Goal: Transaction & Acquisition: Purchase product/service

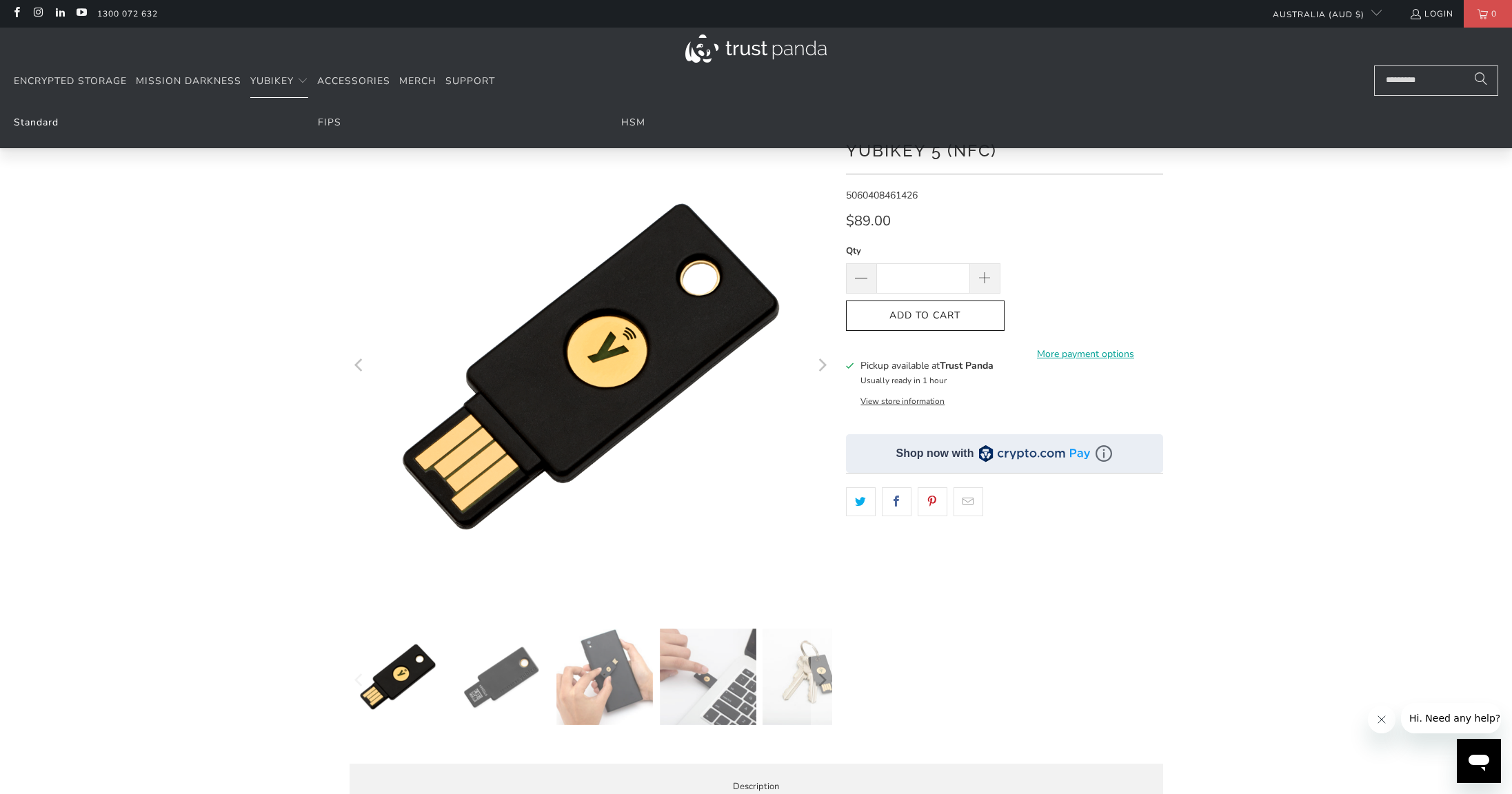
click at [37, 123] on link "Standard" at bounding box center [36, 122] width 45 height 13
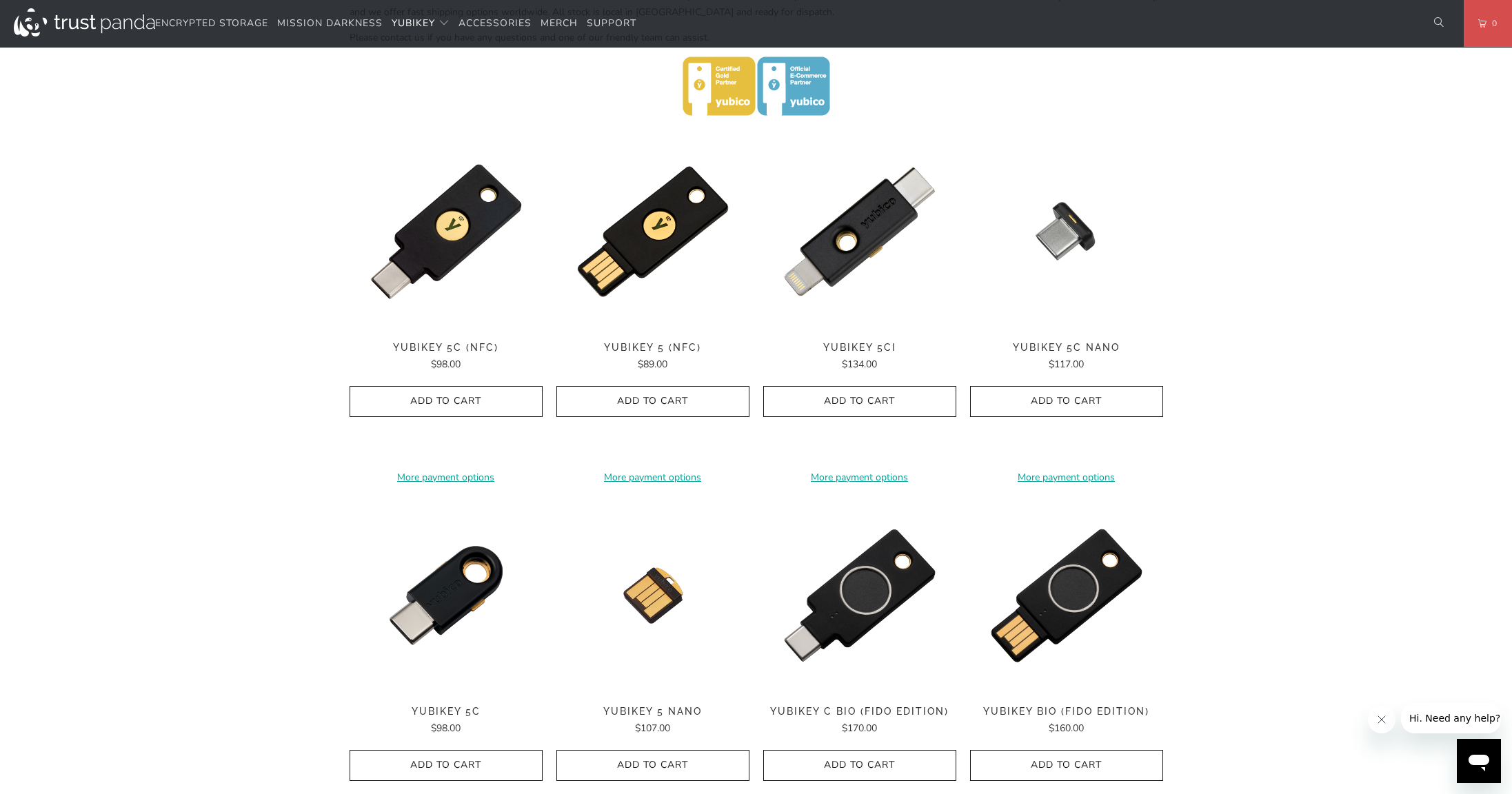
scroll to position [550, 0]
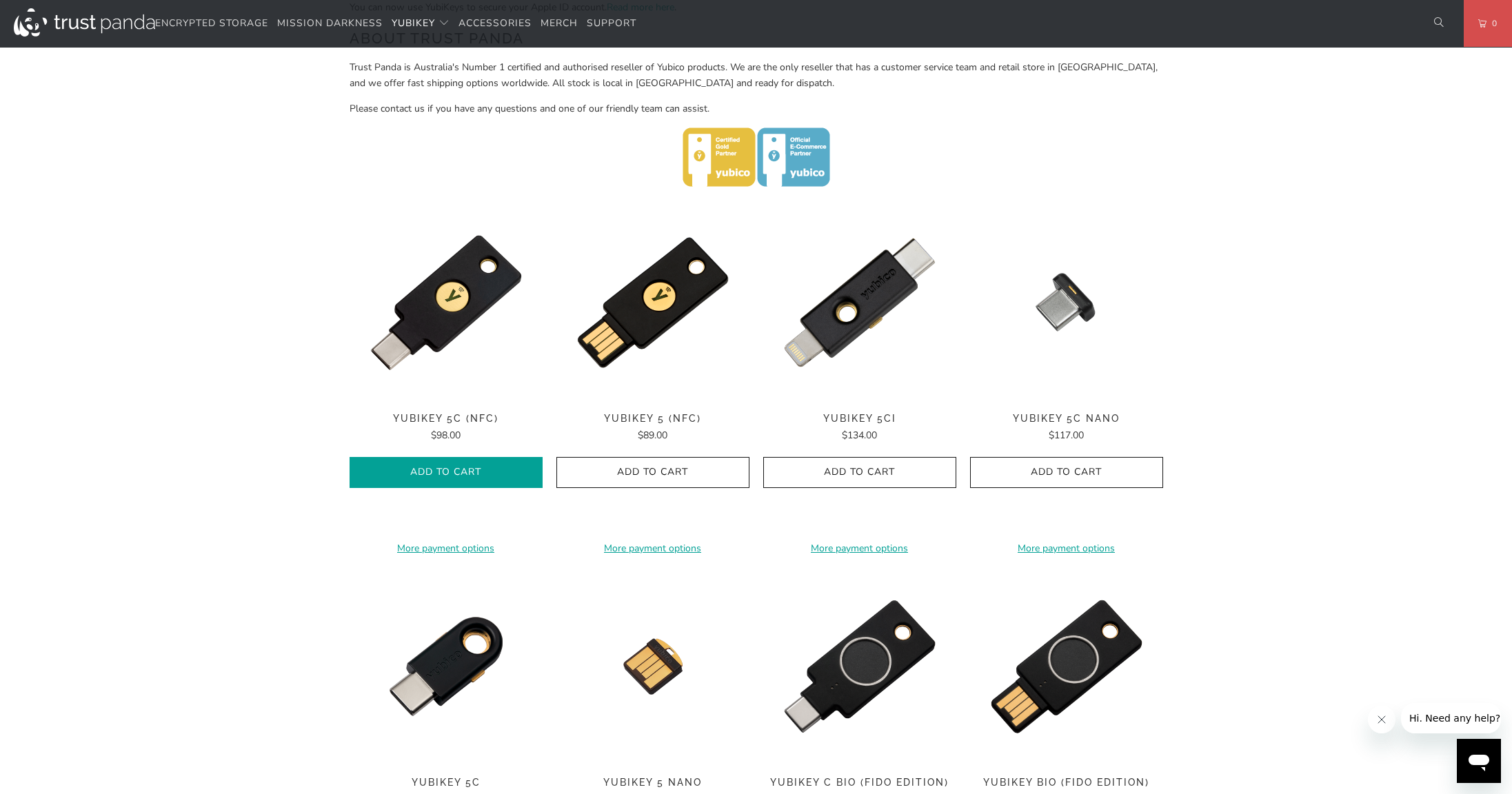
click at [430, 470] on span "Add to Cart" at bounding box center [446, 472] width 164 height 12
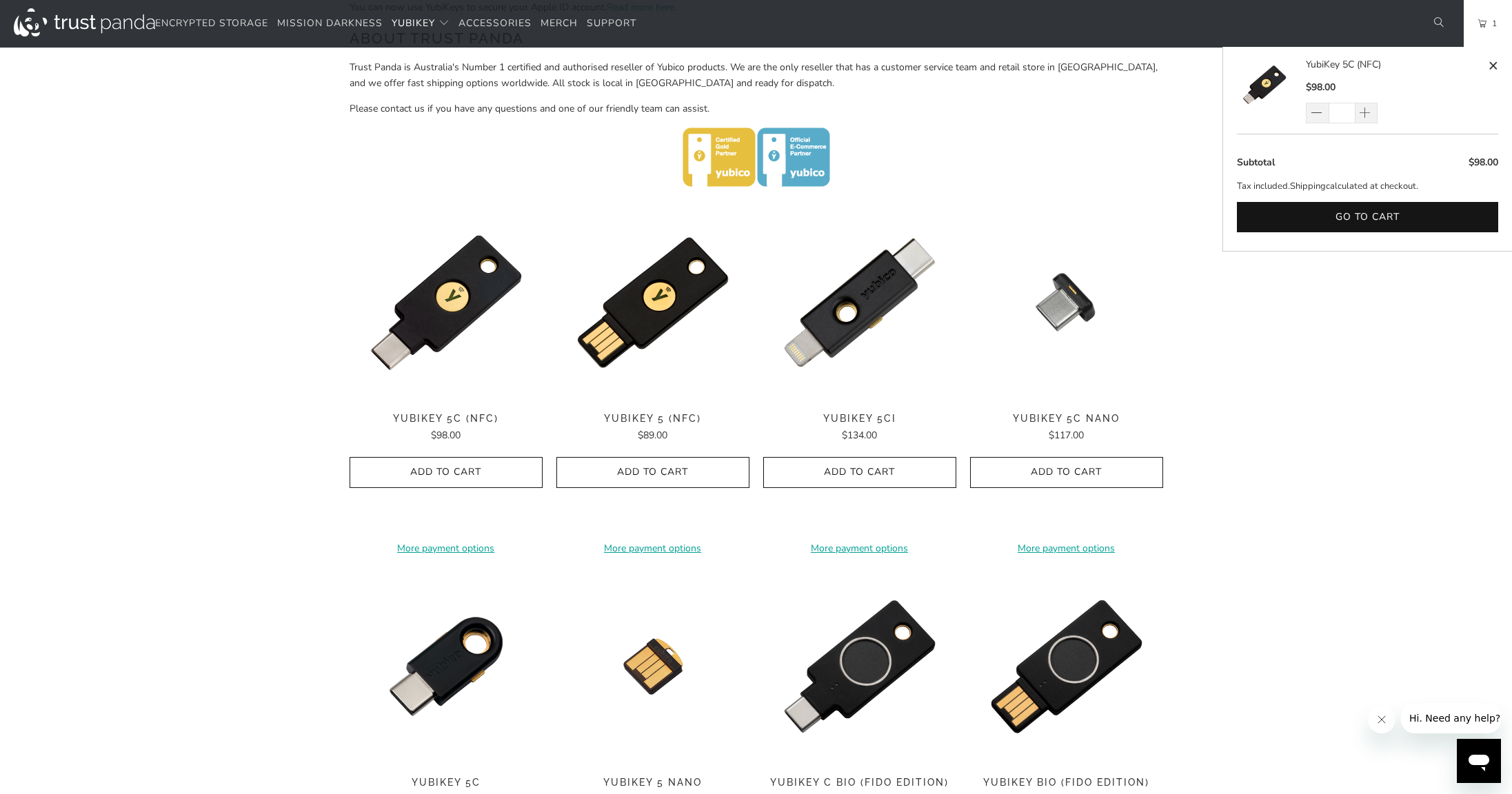
click at [1339, 115] on input "*" at bounding box center [1342, 113] width 27 height 20
type input "*"
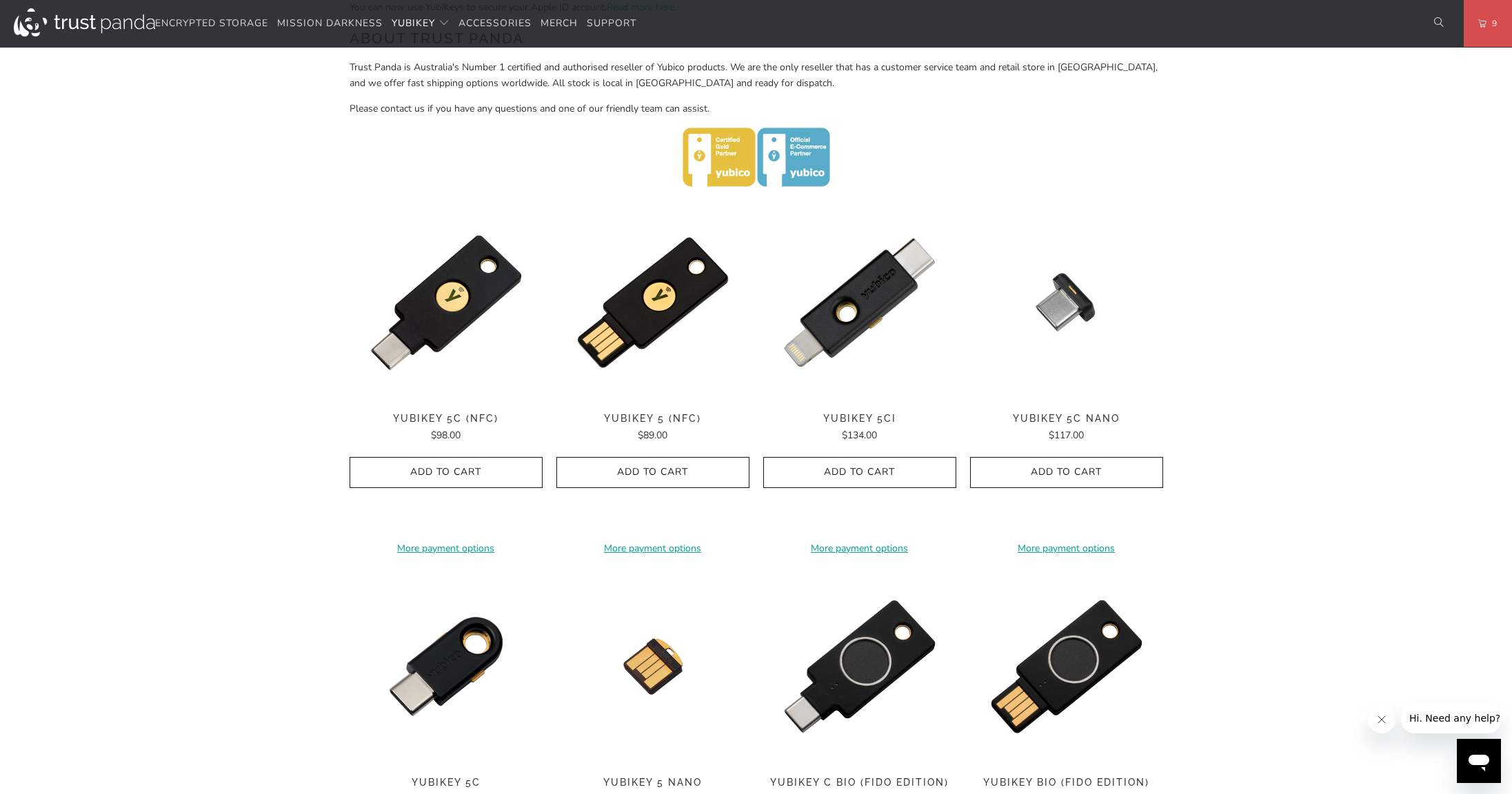
click at [1286, 495] on div "Home / YubiKey for Businesses and Professionals YubiKey 5 Series Multi-protocol…" at bounding box center [756, 437] width 1512 height 1766
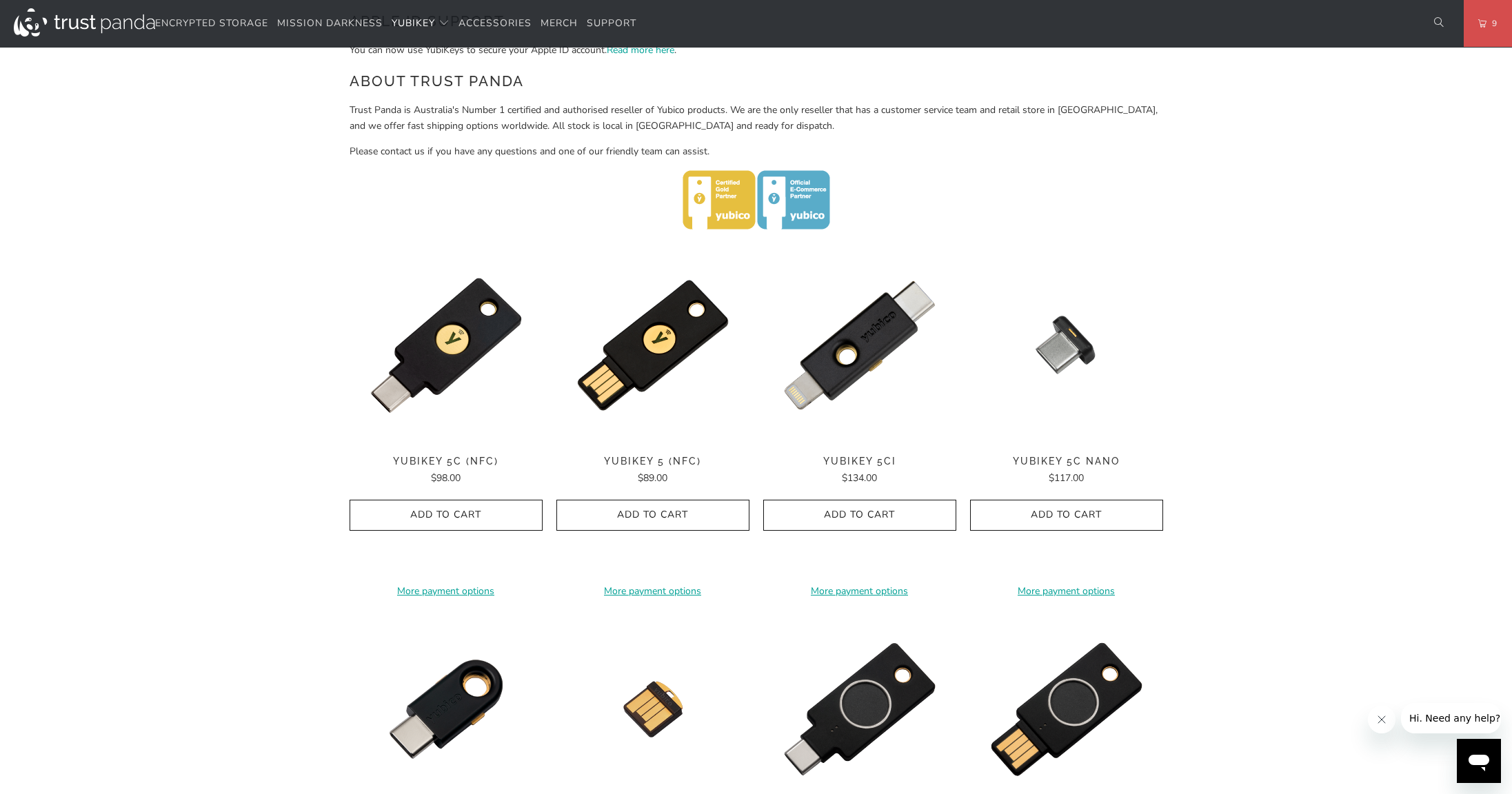
scroll to position [499, 0]
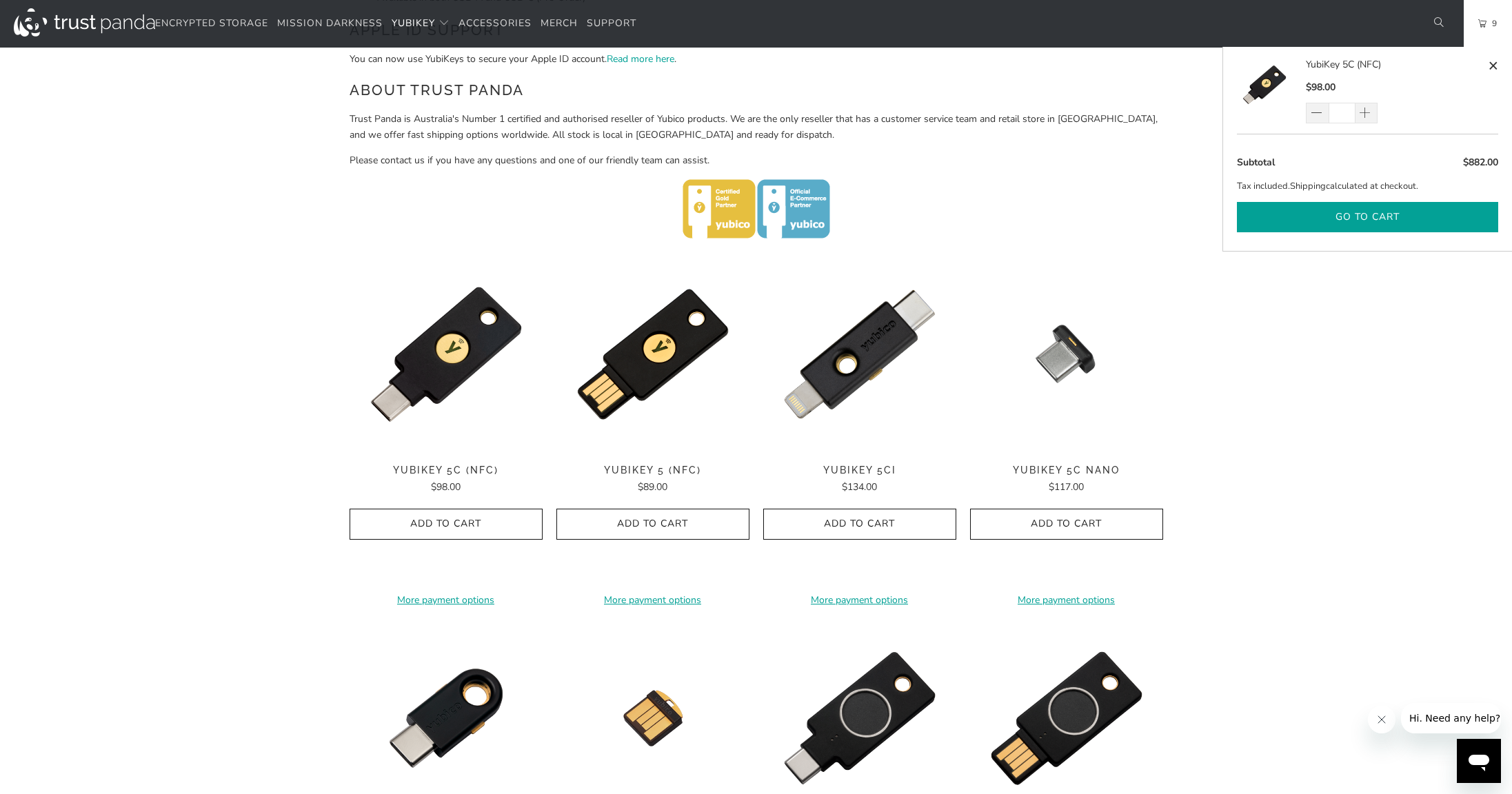
click at [1351, 215] on button "Go to cart" at bounding box center [1368, 218] width 262 height 31
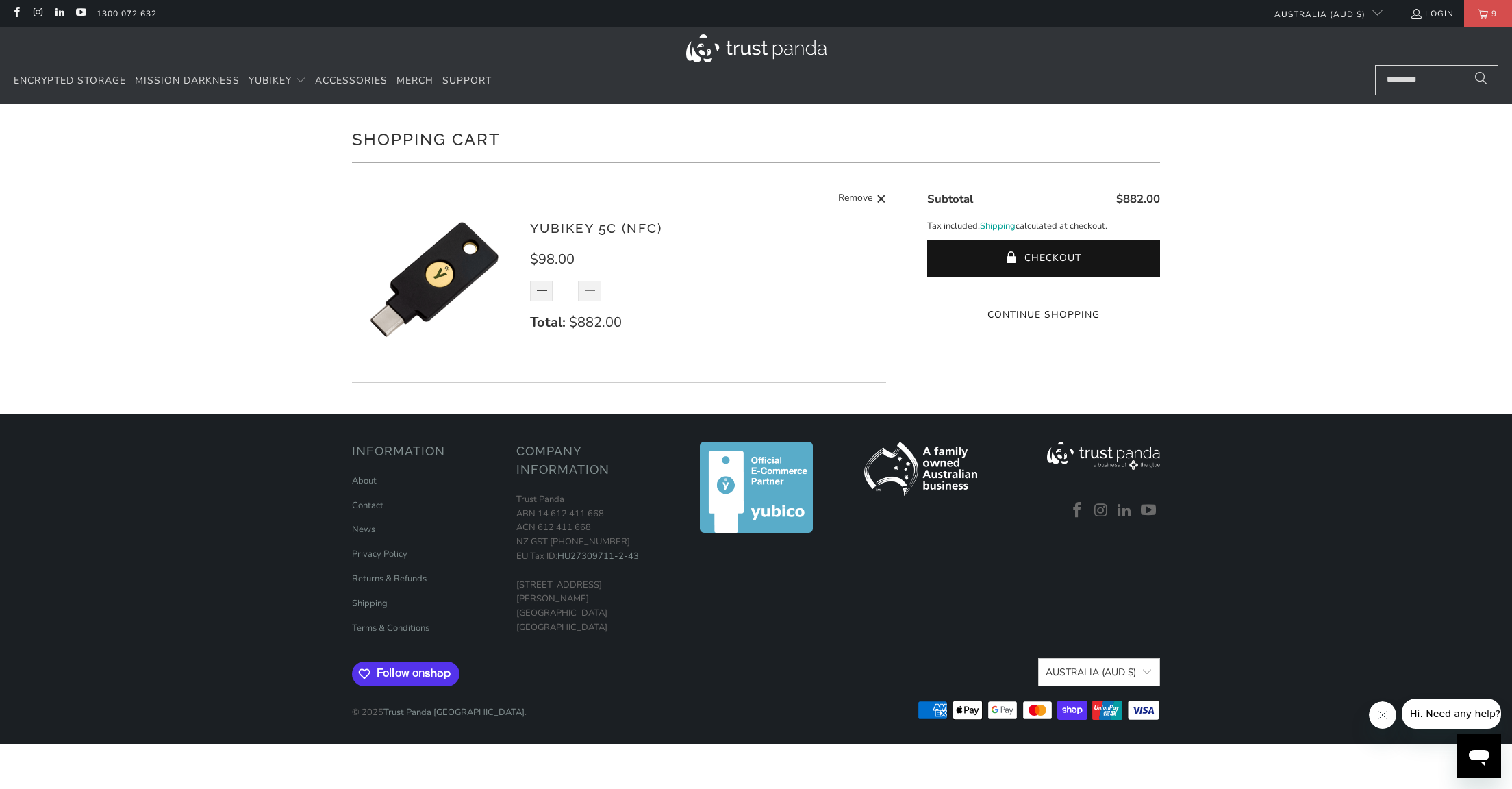
click at [1385, 265] on div "Shopping Cart There are no items in your cart. Continue Shopping YubiKey 5C (NF…" at bounding box center [756, 258] width 1512 height 310
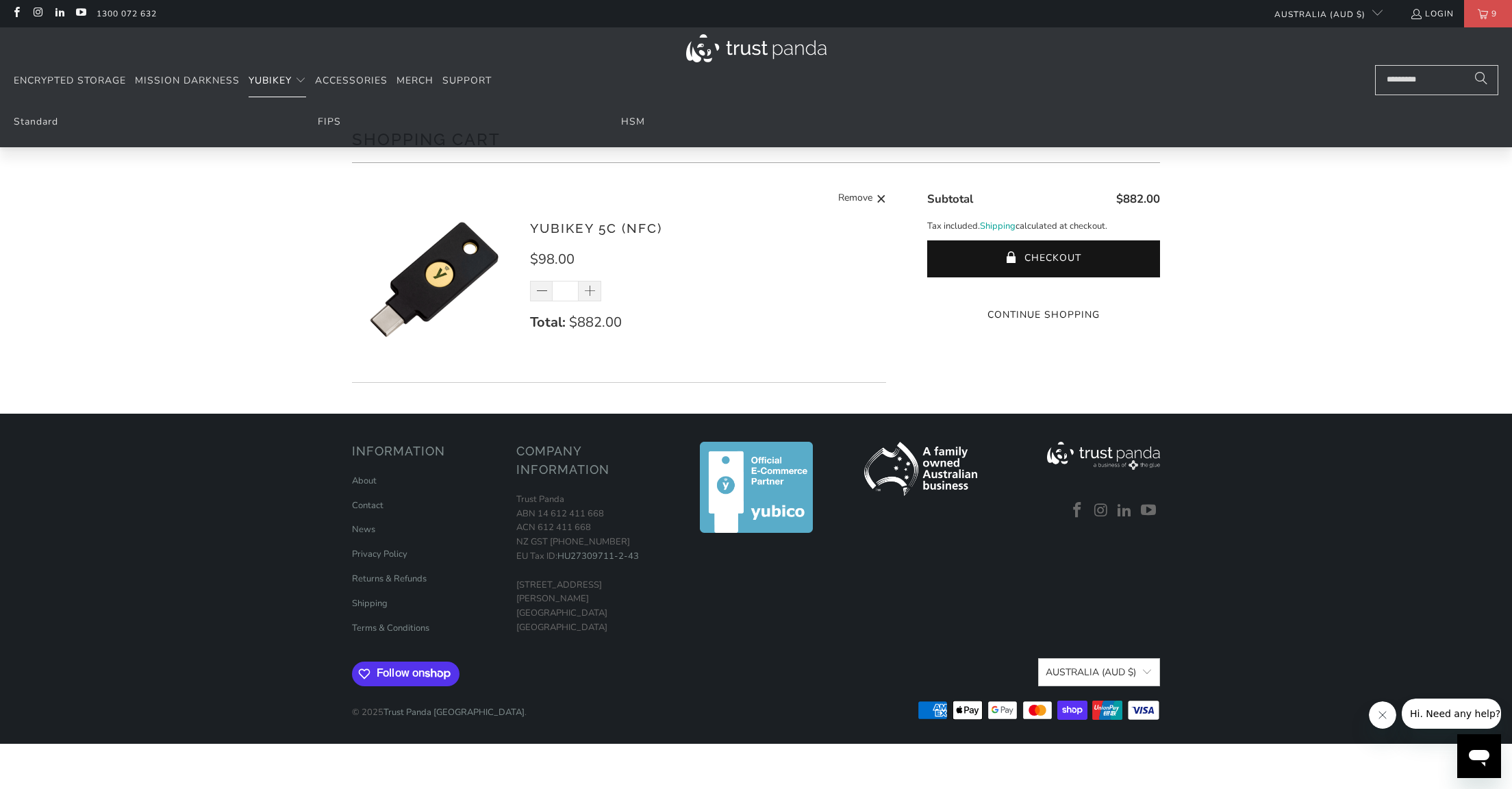
click at [285, 85] on span "YubiKey" at bounding box center [270, 80] width 43 height 13
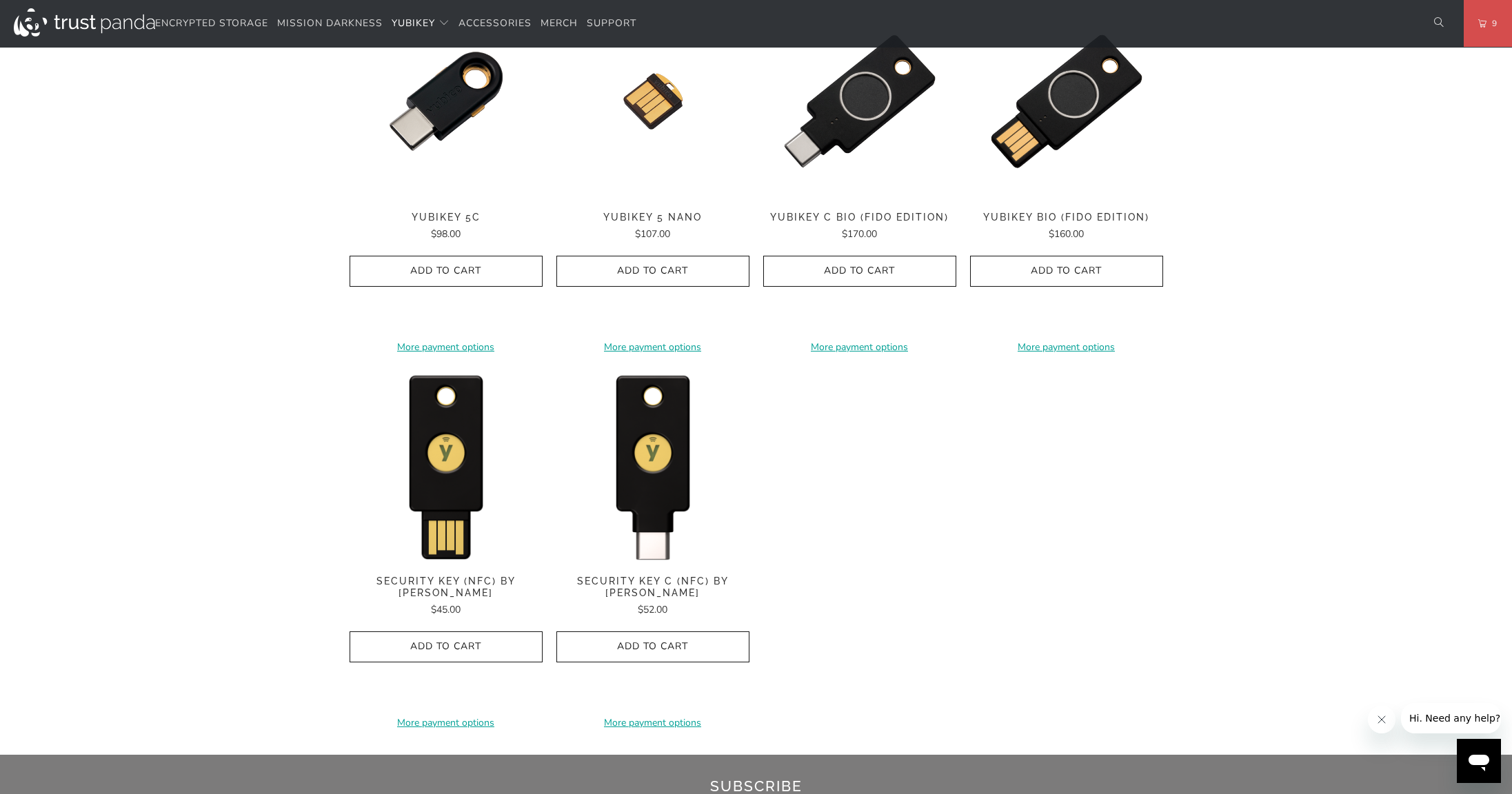
scroll to position [1125, 0]
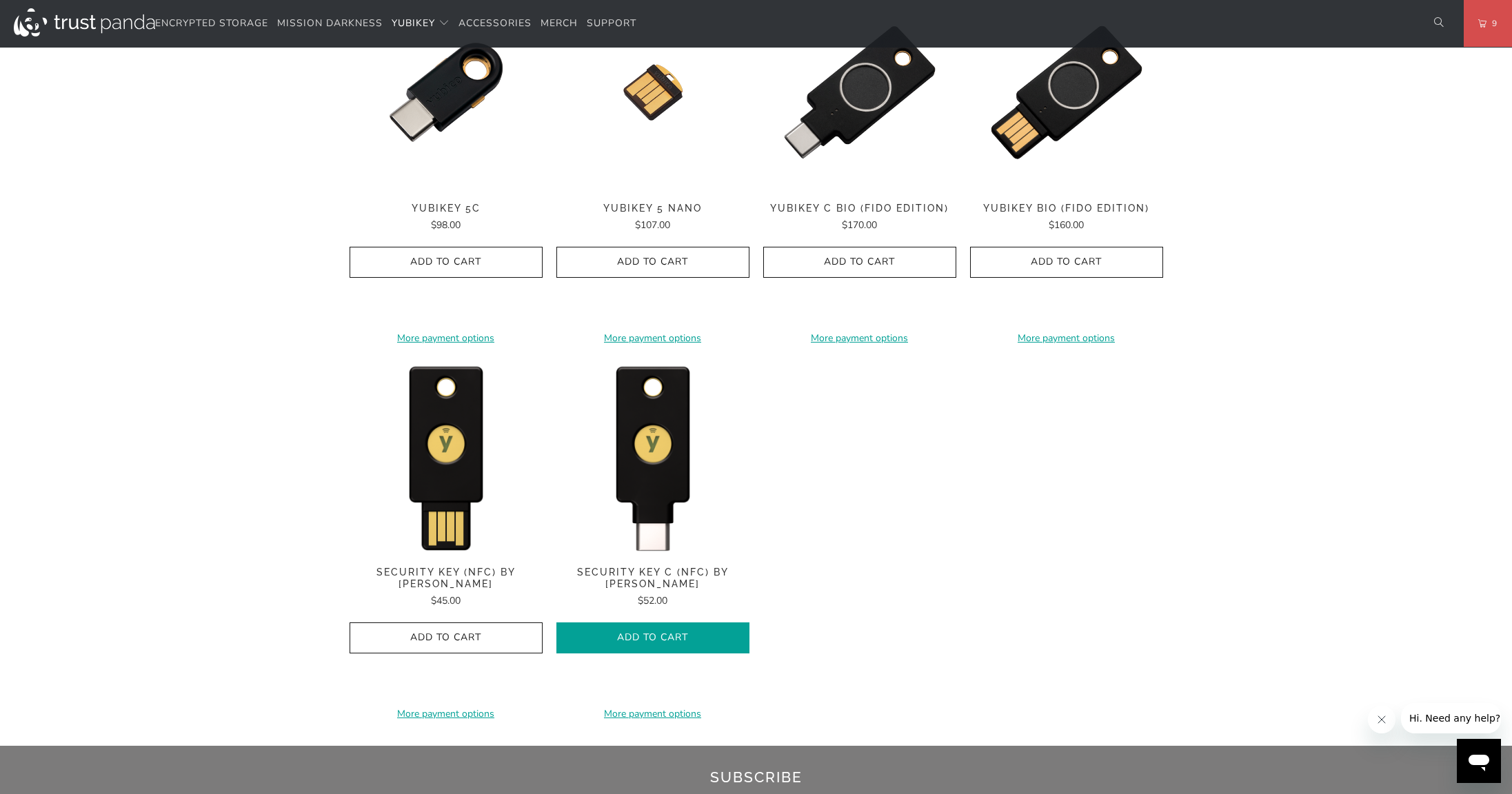
click at [658, 643] on icon "button" at bounding box center [653, 637] width 22 height 22
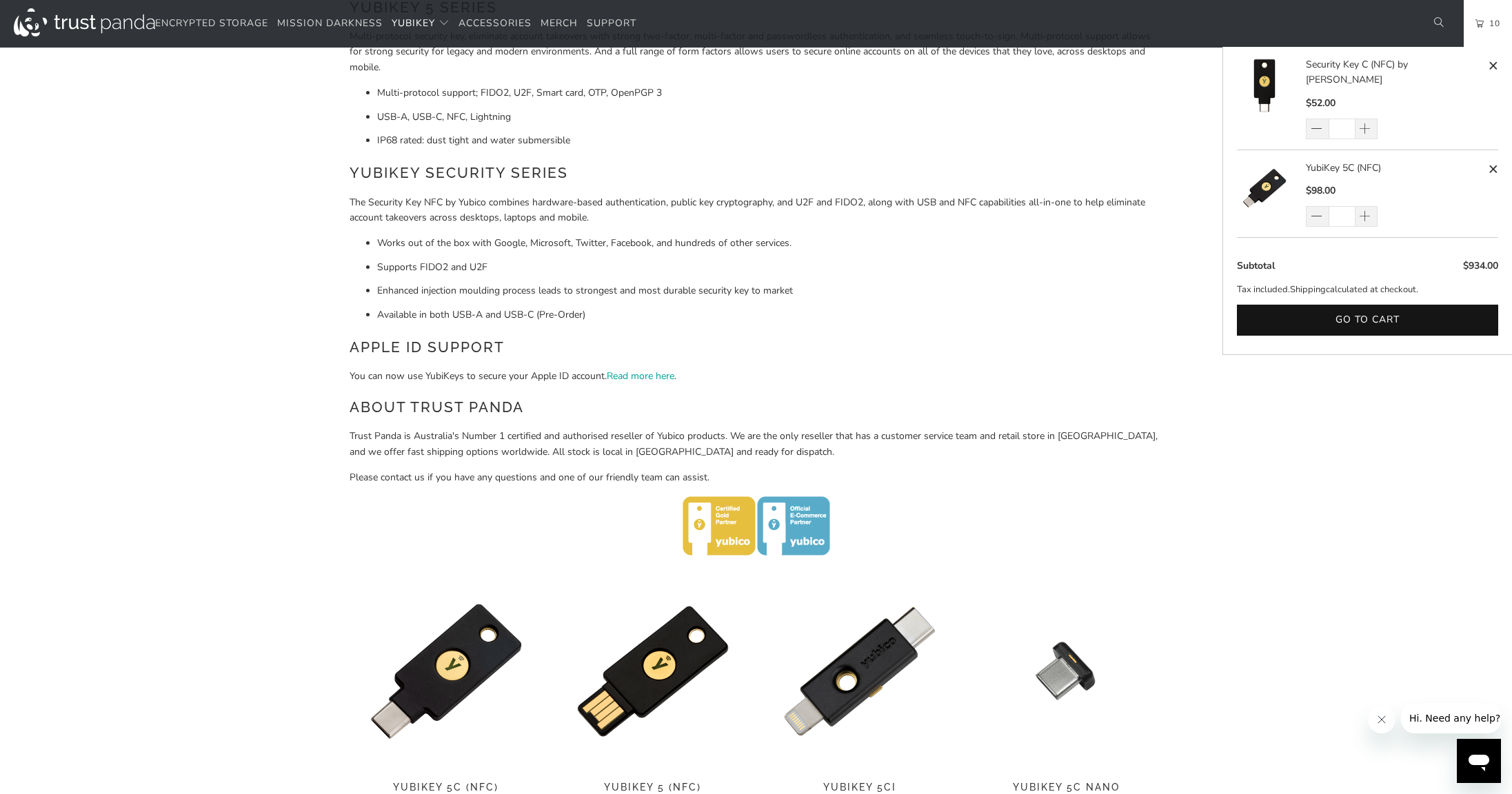
scroll to position [0, 0]
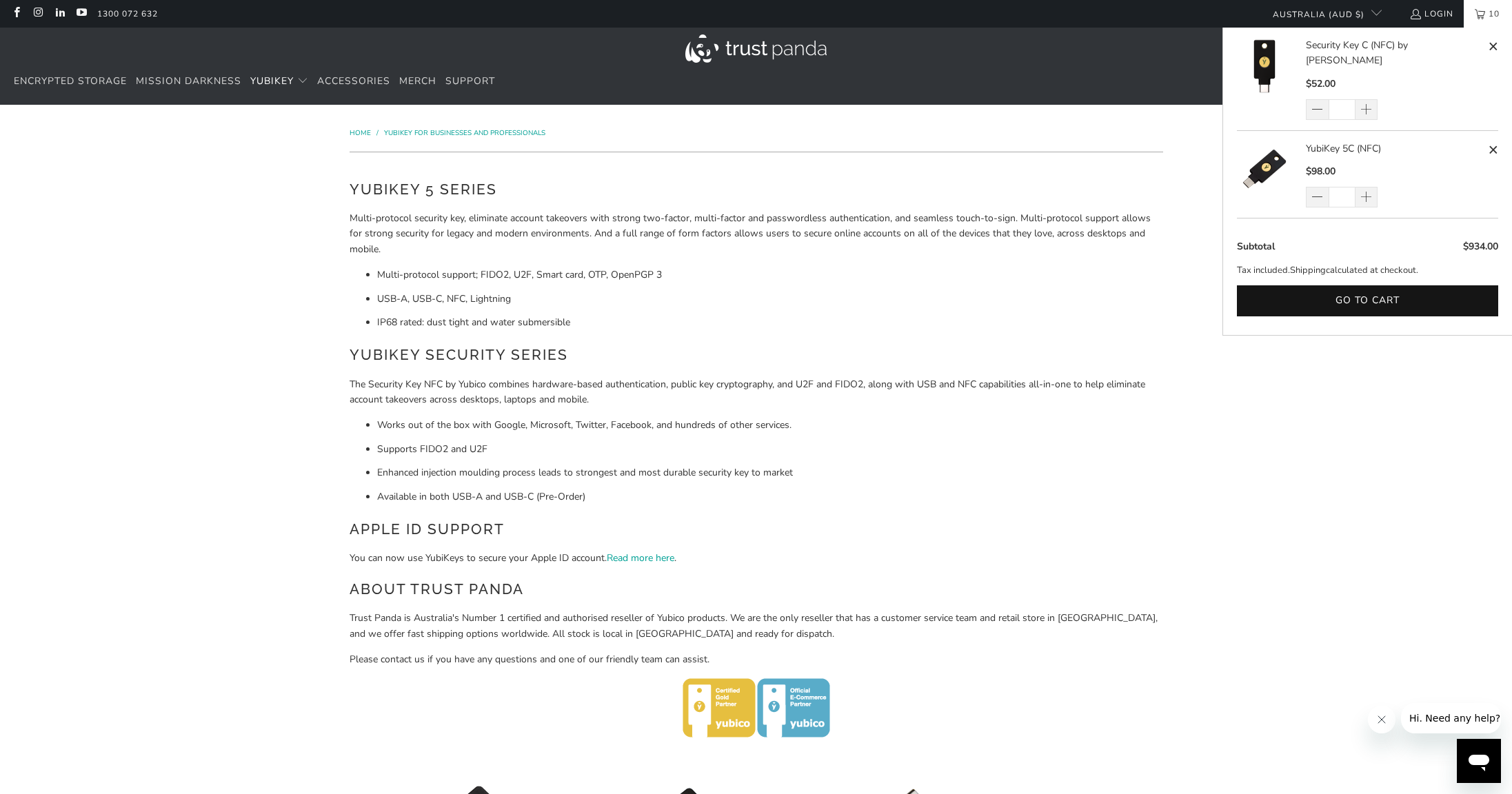
click at [1480, 20] on link "10" at bounding box center [1488, 13] width 48 height 27
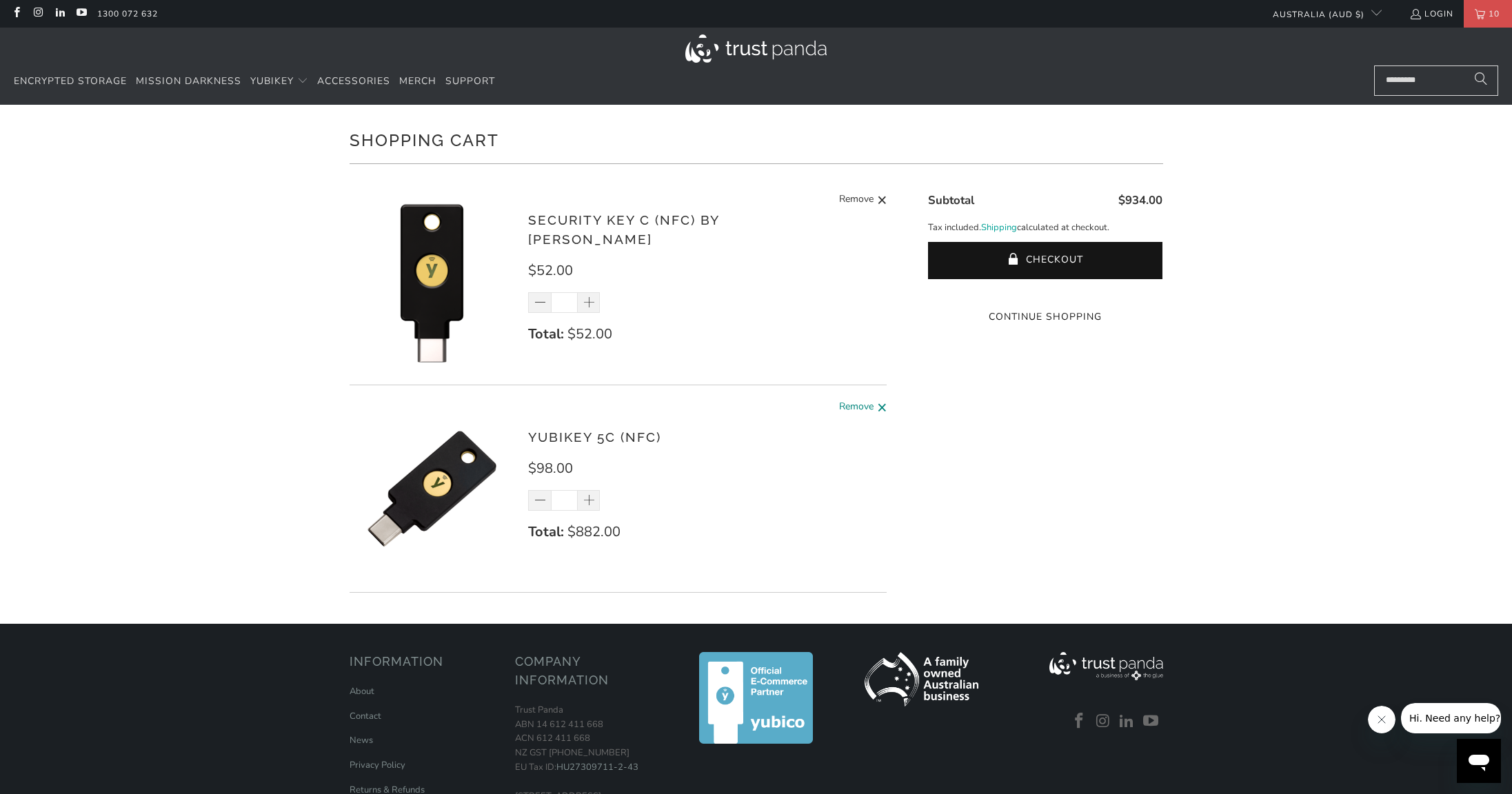
click at [861, 410] on span "Remove" at bounding box center [856, 408] width 34 height 17
type input "*"
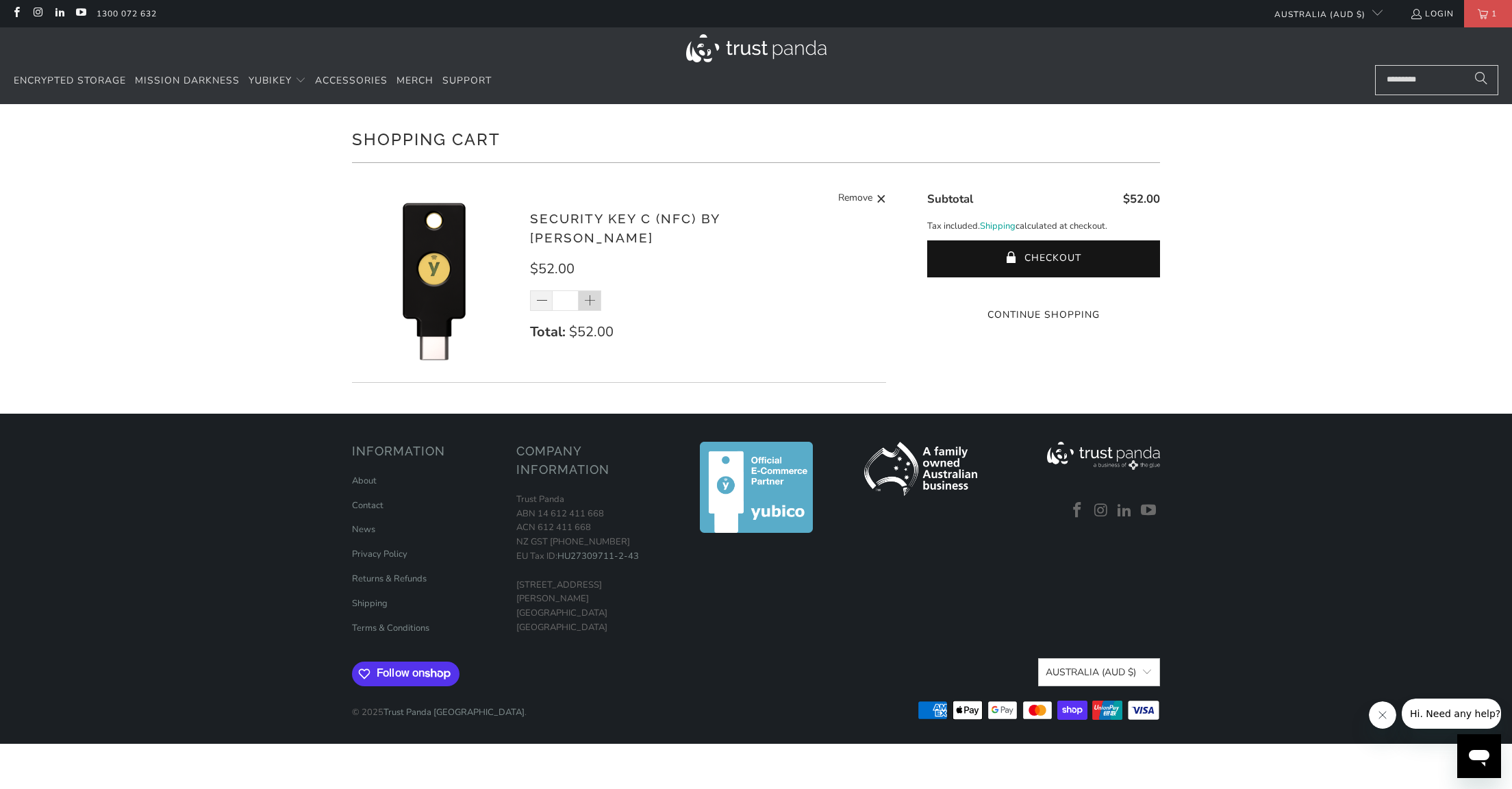
click at [589, 295] on span at bounding box center [590, 302] width 14 height 14
type input "*"
click at [589, 291] on div "*" at bounding box center [574, 300] width 89 height 20
drag, startPoint x: 569, startPoint y: 294, endPoint x: 550, endPoint y: 293, distance: 19.0
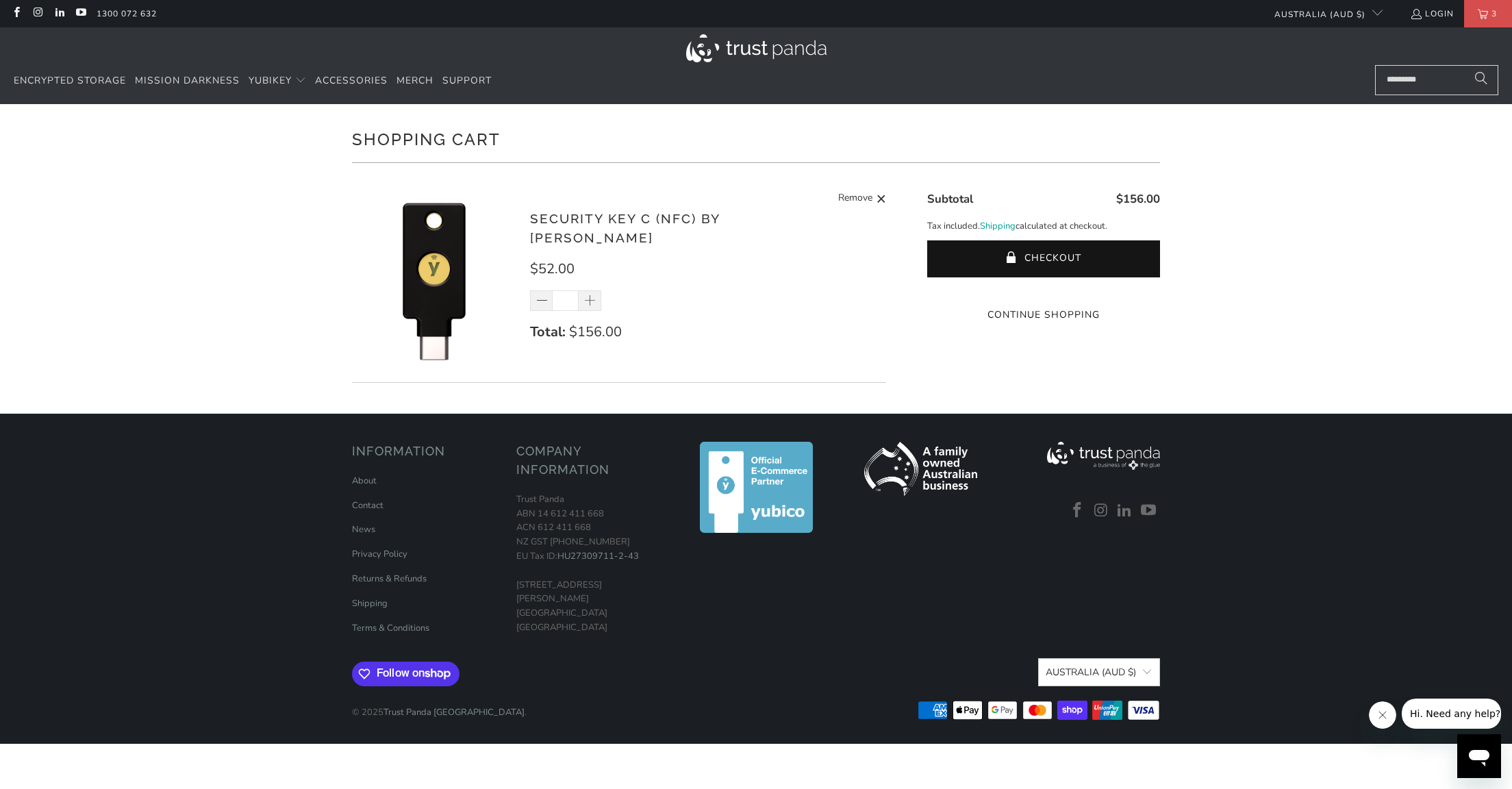
click at [552, 293] on input "*" at bounding box center [566, 300] width 26 height 20
type input "*"
click at [766, 329] on p "Total: $156.00" at bounding box center [701, 332] width 342 height 22
click at [1070, 258] on button "Checkout" at bounding box center [1043, 259] width 233 height 37
click at [590, 295] on span at bounding box center [590, 302] width 14 height 14
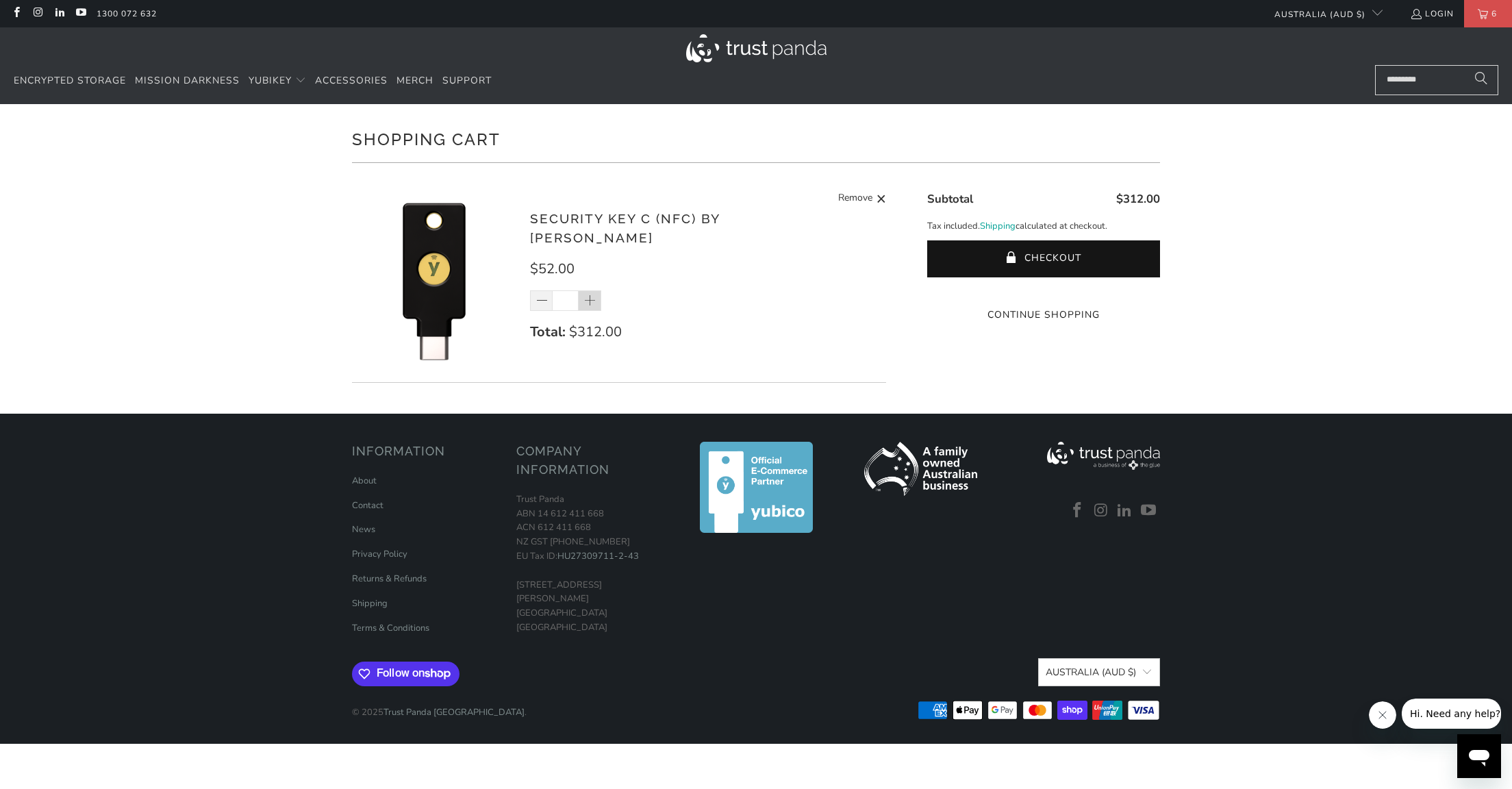
type input "*"
click at [657, 371] on div "Security Key C (NFC) by Yubico $52.00 * Total: $416.00 Remove" at bounding box center [619, 283] width 535 height 199
click at [997, 254] on button "Checkout" at bounding box center [1043, 259] width 233 height 37
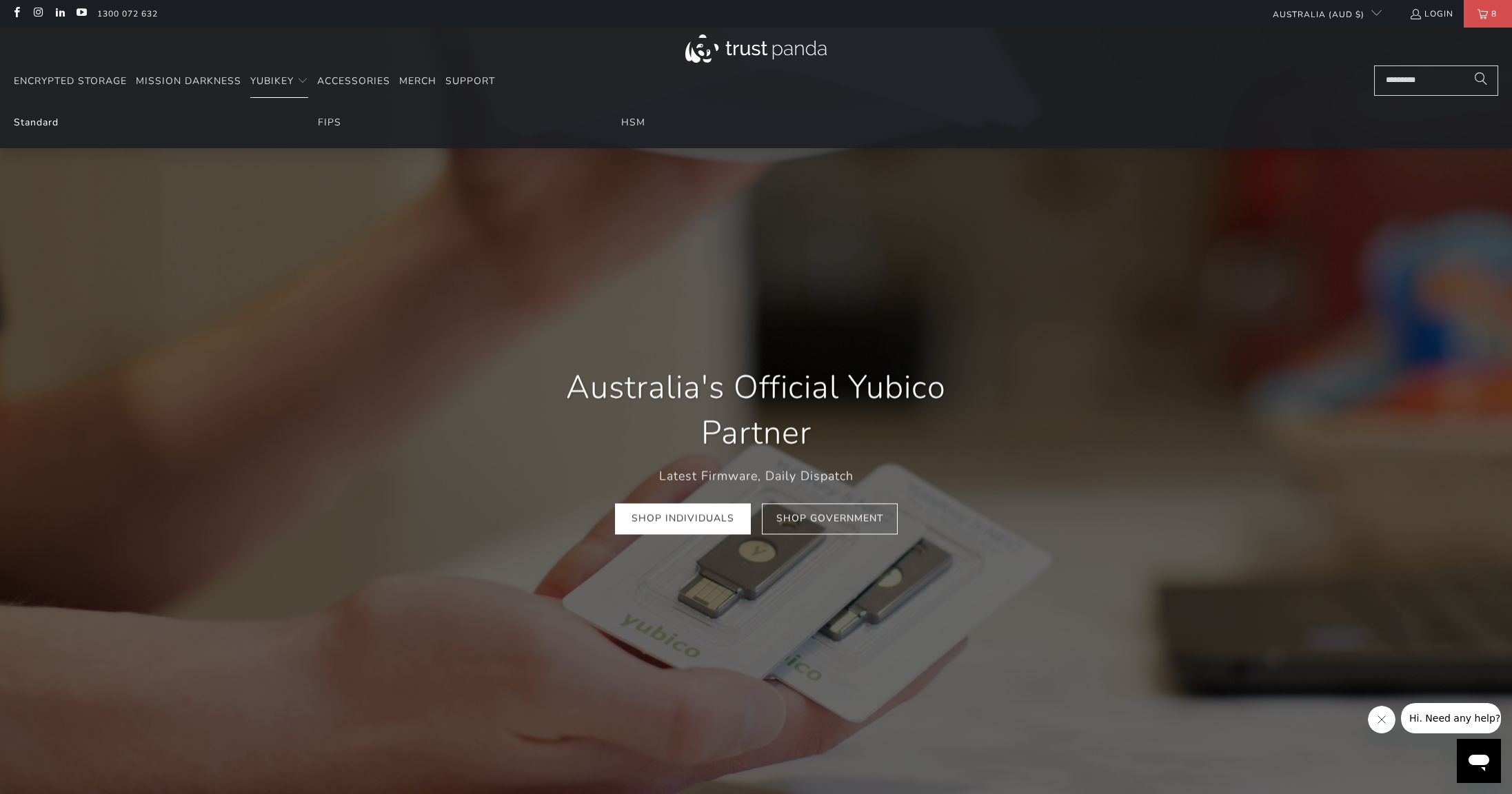
click at [48, 126] on link "Standard" at bounding box center [36, 122] width 45 height 13
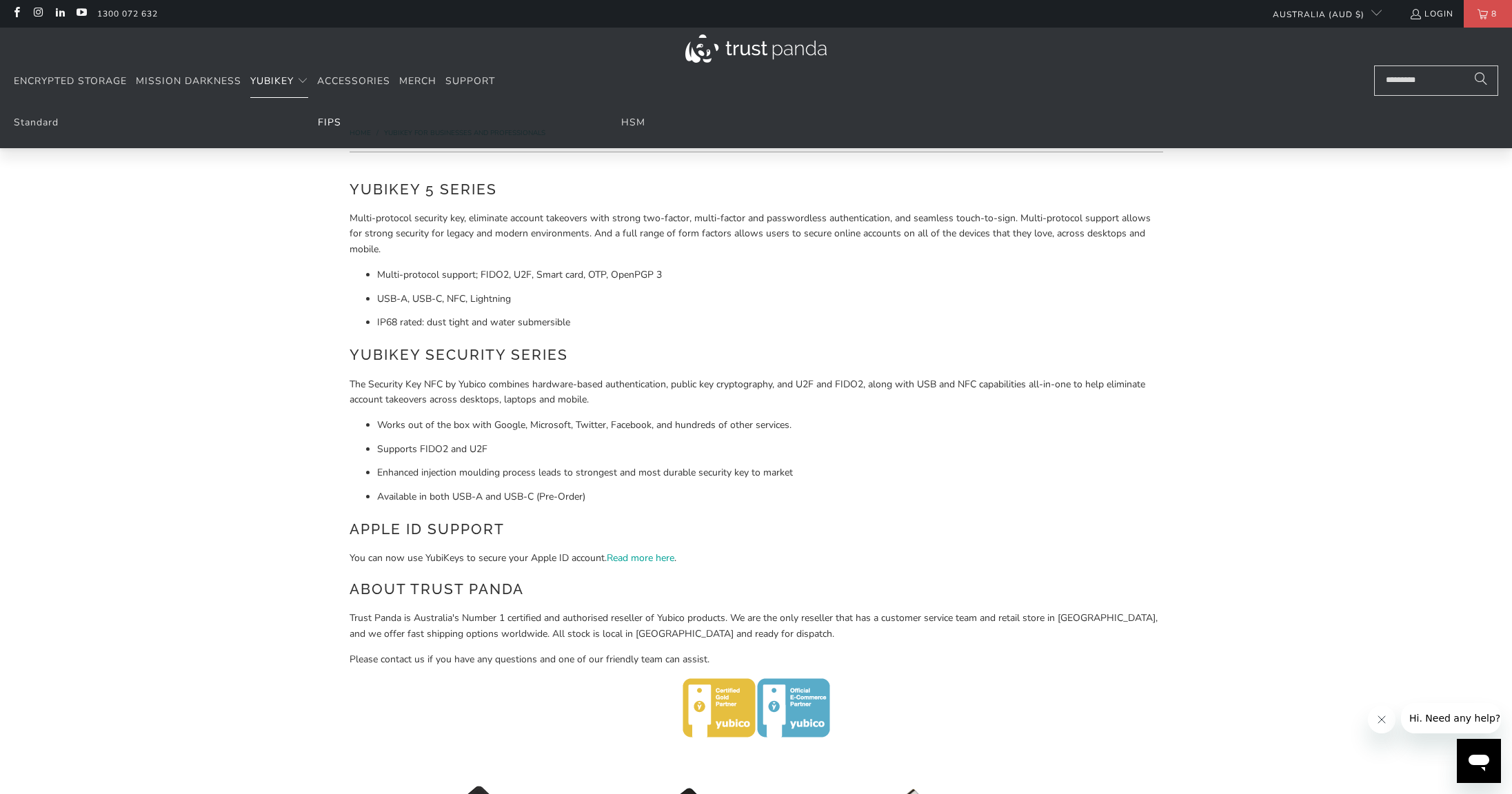
click at [334, 125] on link "FIPS" at bounding box center [330, 122] width 23 height 13
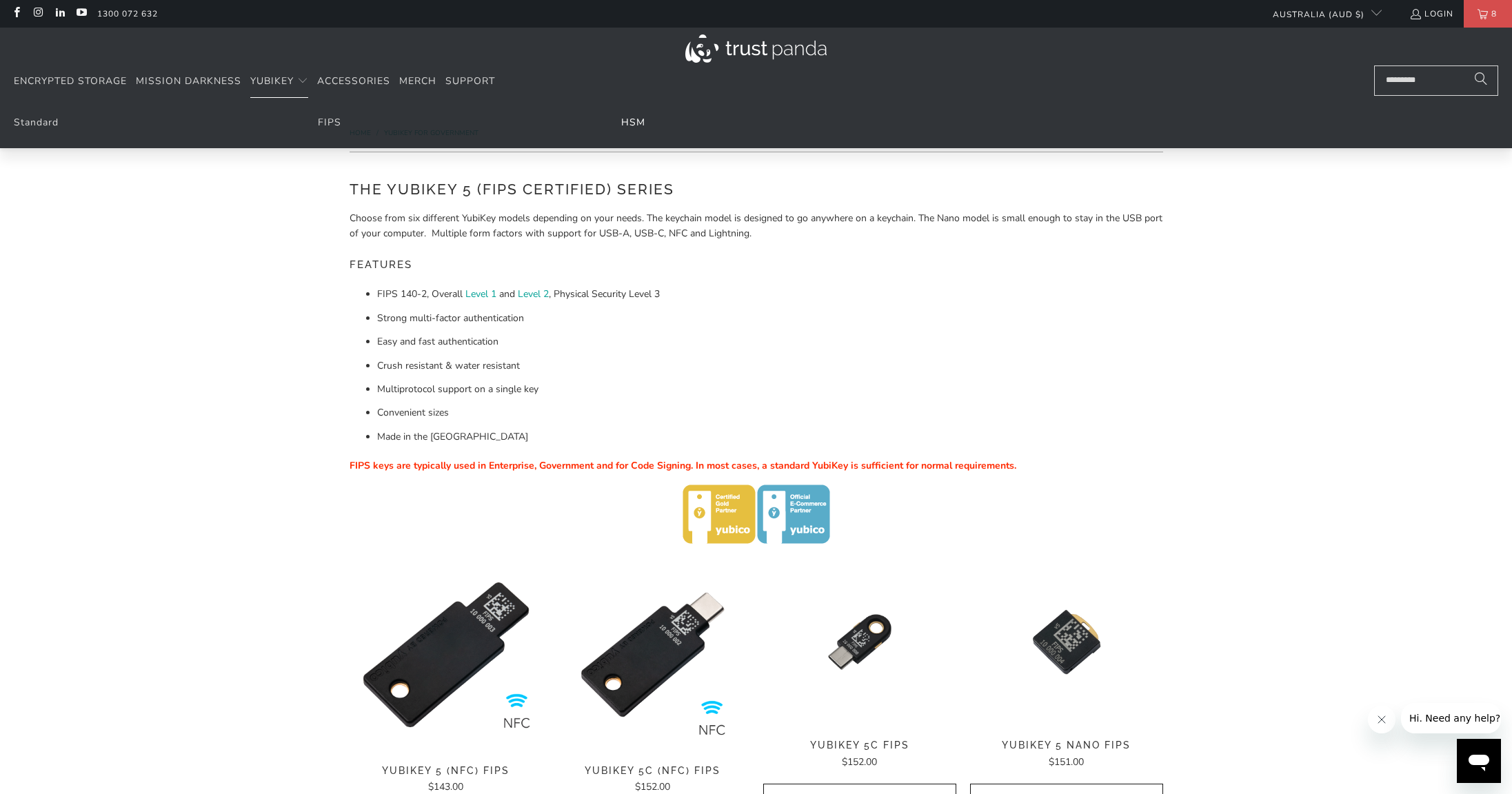
click at [622, 127] on link "HSM" at bounding box center [633, 122] width 24 height 13
